Goal: Information Seeking & Learning: Learn about a topic

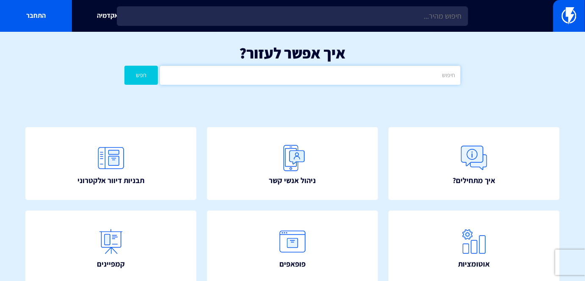
click at [326, 78] on input "text" at bounding box center [310, 75] width 300 height 19
click at [316, 77] on input "text" at bounding box center [310, 75] width 300 height 19
type input "ע"
type input "google"
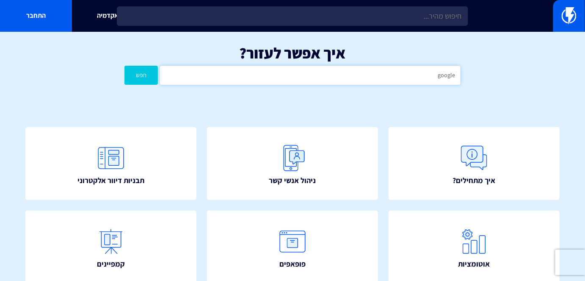
click at [124, 66] on button "חפש" at bounding box center [140, 75] width 33 height 19
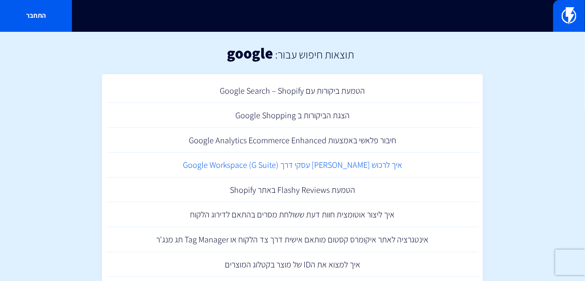
click at [374, 161] on link "איך לרכוש [PERSON_NAME] עסקי דרך ‏Google Workspace (G Suite)" at bounding box center [292, 164] width 372 height 25
